Goal: Contribute content

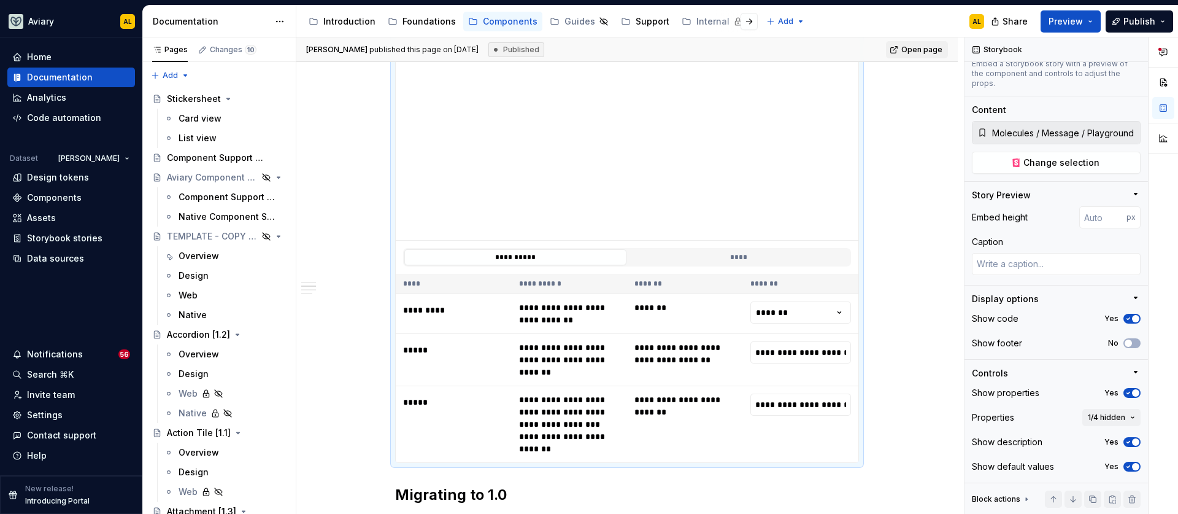
scroll to position [580, 0]
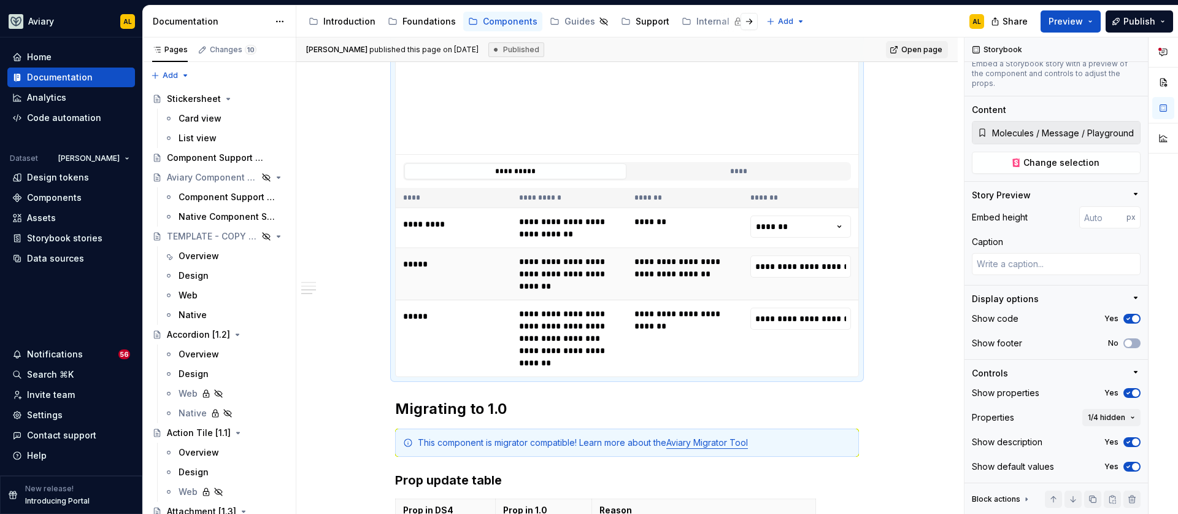
click at [730, 249] on td "**********" at bounding box center [685, 274] width 116 height 52
click at [1111, 412] on span "1/4 hidden" at bounding box center [1106, 417] width 37 height 10
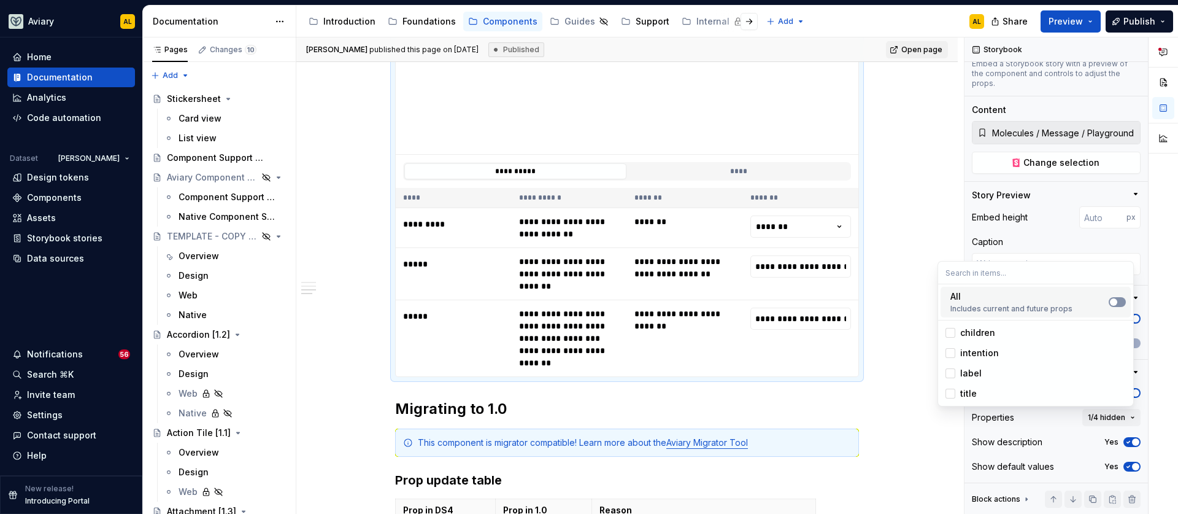
click at [1125, 301] on button "Suggestions" at bounding box center [1117, 302] width 17 height 10
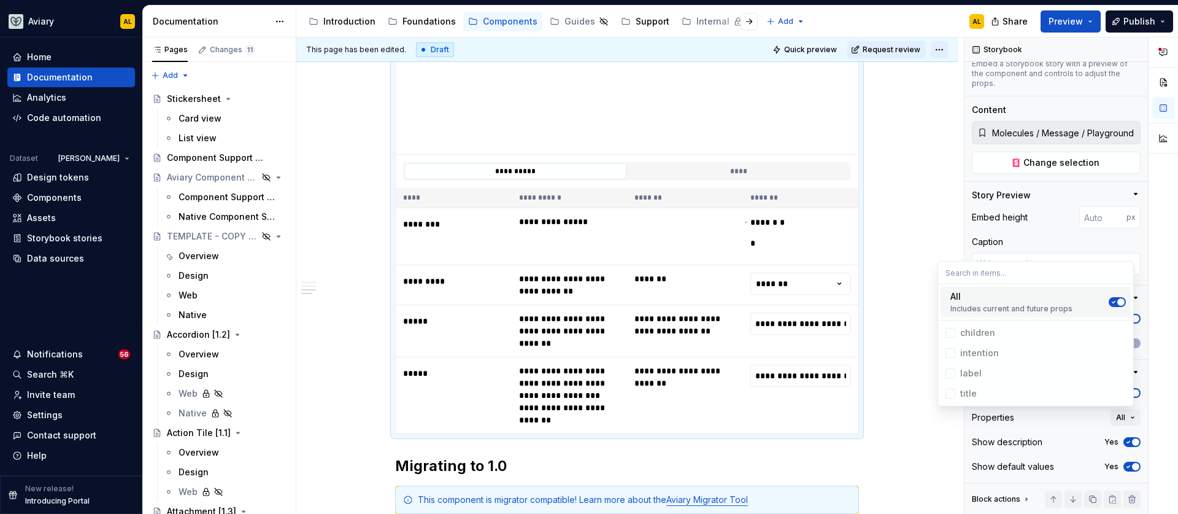
click at [942, 48] on html "Aviary AL Home Documentation Analytics Code automation Dataset [PERSON_NAME] De…" at bounding box center [589, 257] width 1178 height 514
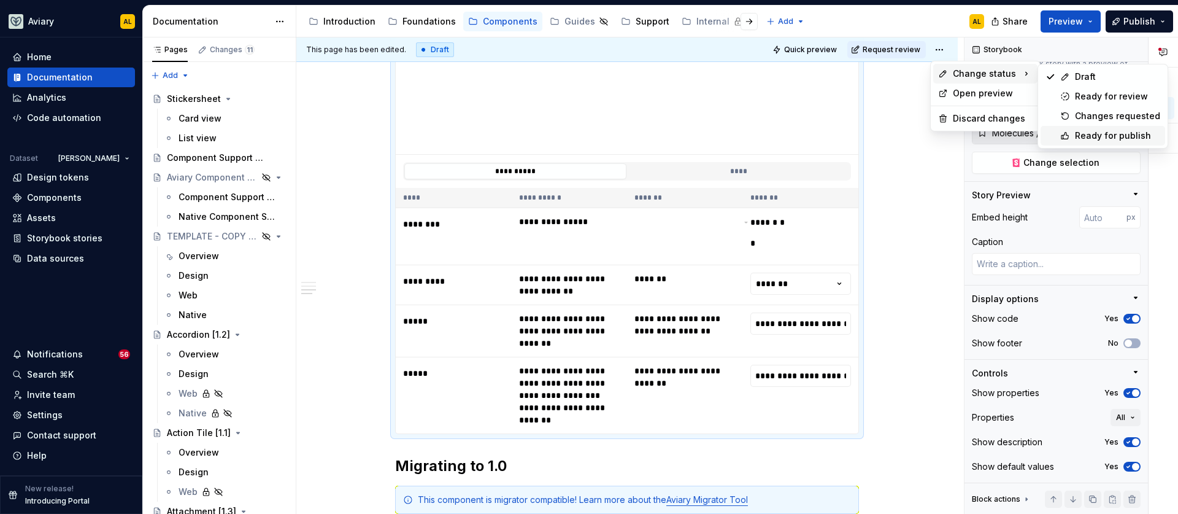
click at [1088, 131] on div "Ready for publish" at bounding box center [1117, 135] width 85 height 12
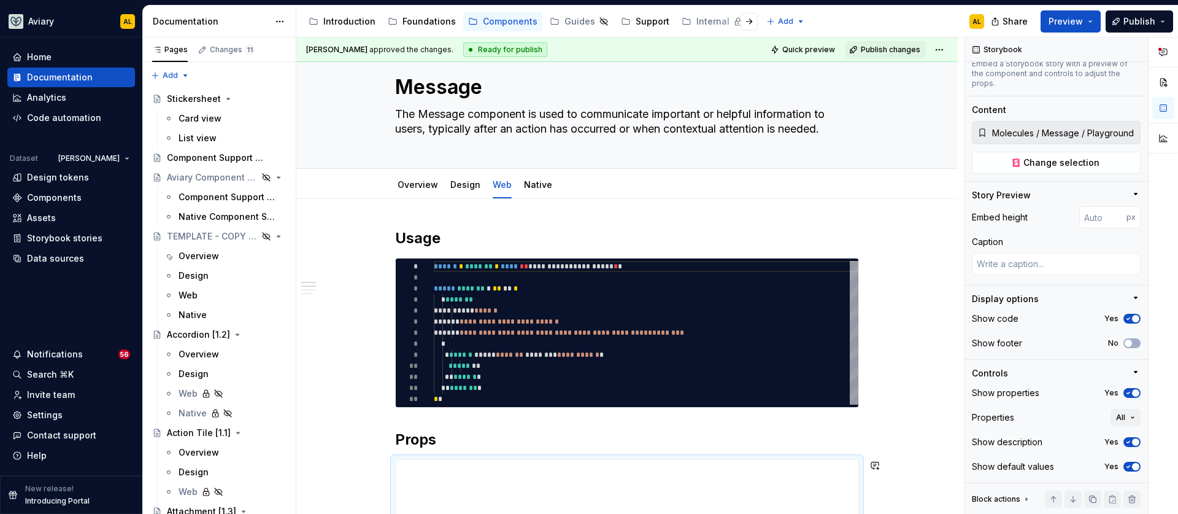
scroll to position [0, 0]
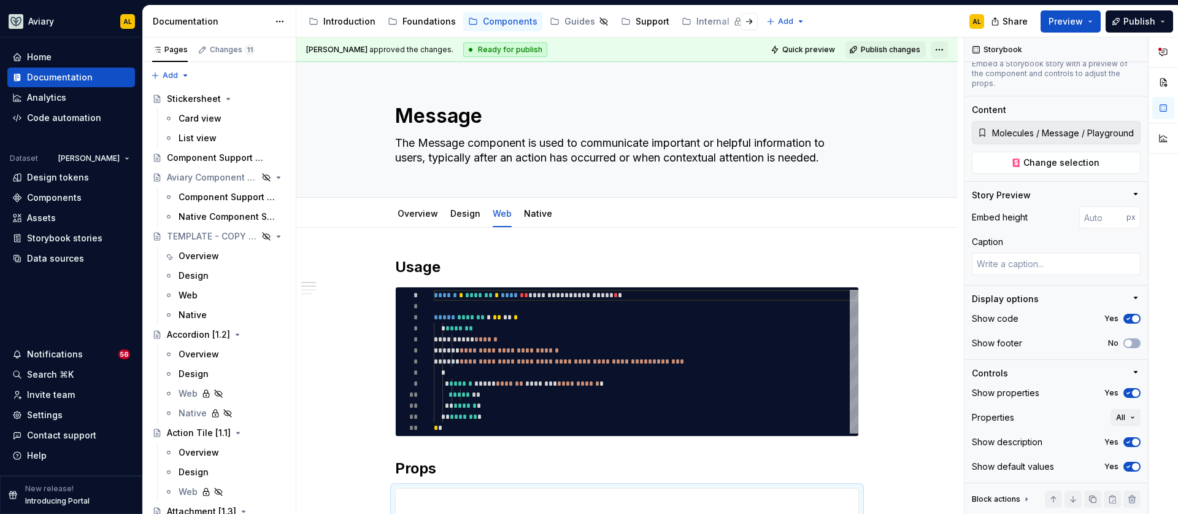
click at [945, 49] on html "Aviary AL Home Documentation Analytics Code automation Dataset [PERSON_NAME] De…" at bounding box center [589, 257] width 1178 height 514
click at [904, 51] on html "Aviary AL Home Documentation Analytics Code automation Dataset [PERSON_NAME] De…" at bounding box center [589, 257] width 1178 height 514
click at [904, 51] on span "Publish changes" at bounding box center [891, 50] width 60 height 10
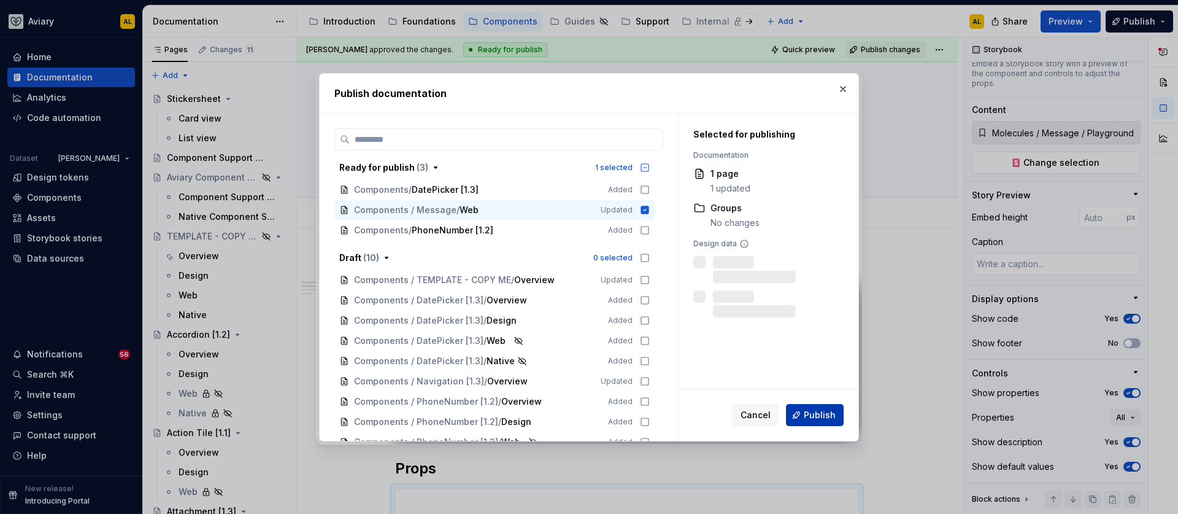
click at [823, 412] on span "Publish" at bounding box center [820, 415] width 32 height 12
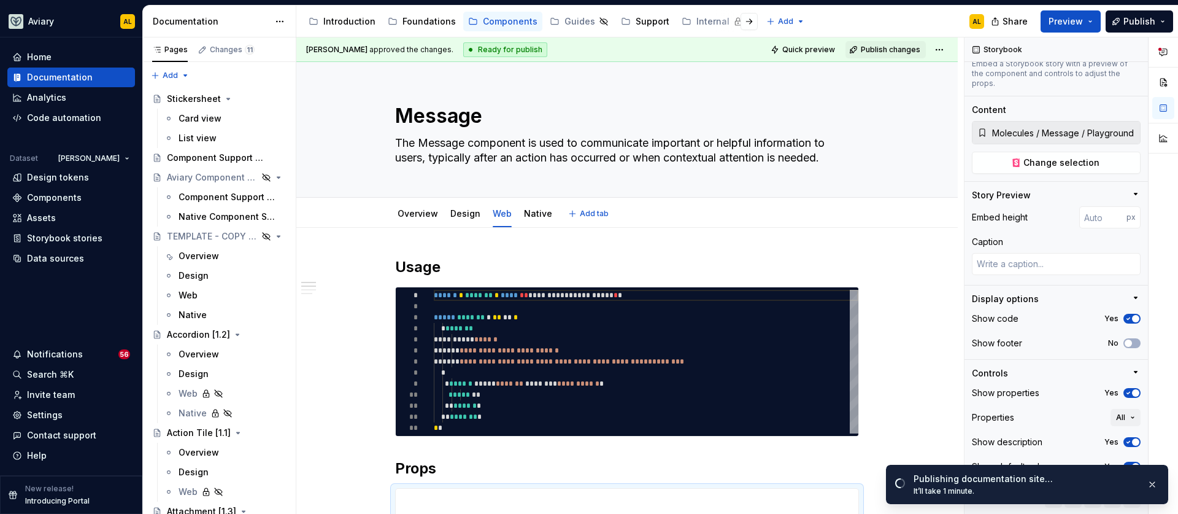
type textarea "*"
